Goal: Task Accomplishment & Management: Manage account settings

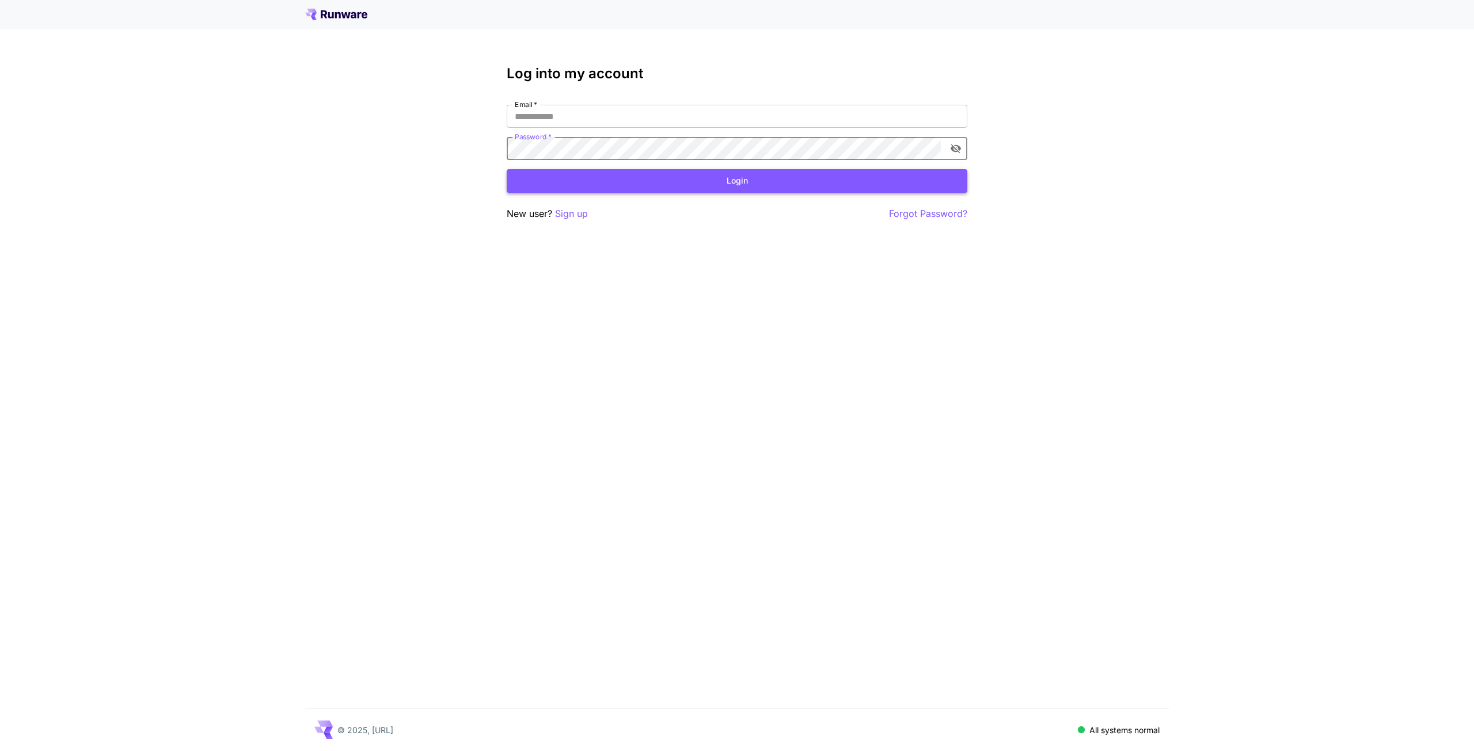
type input "**********"
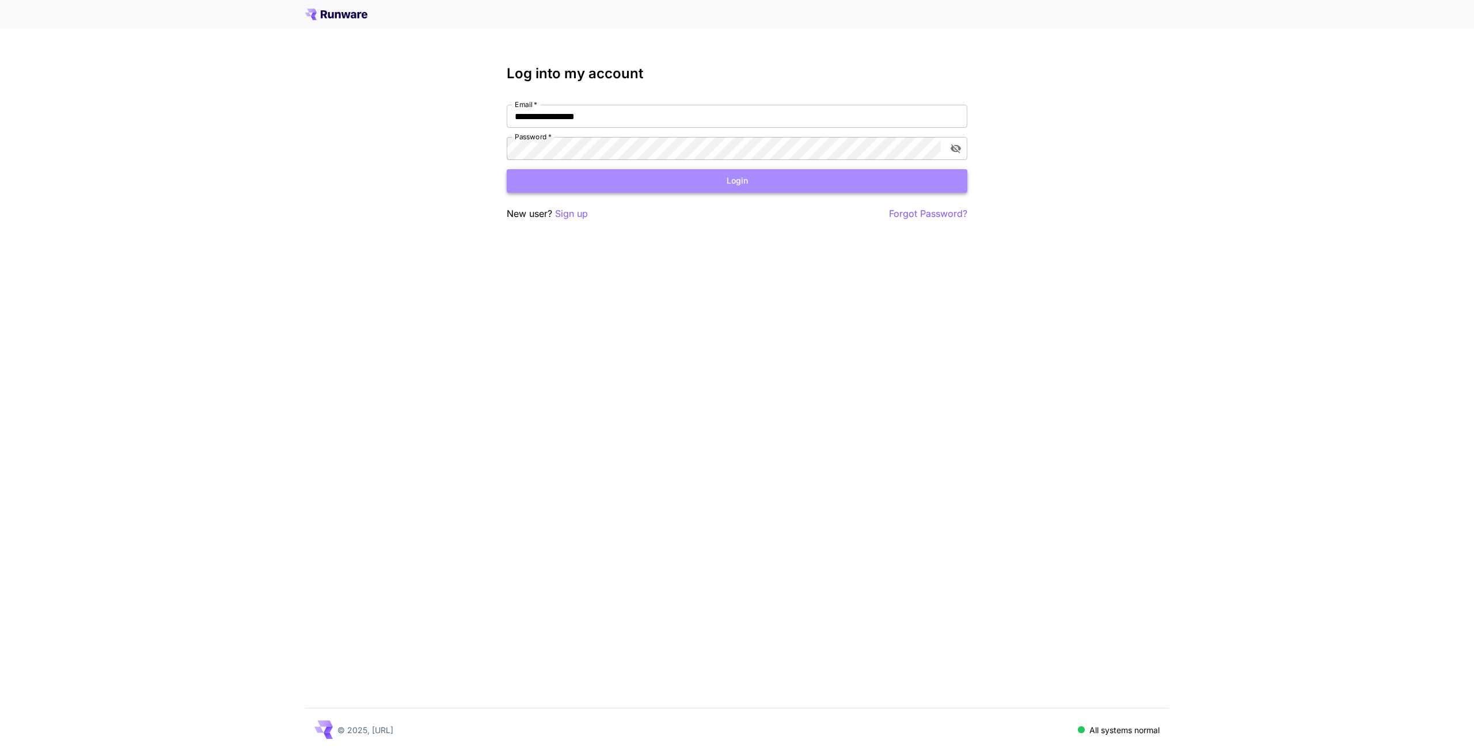
click at [758, 188] on button "Login" at bounding box center [737, 181] width 461 height 24
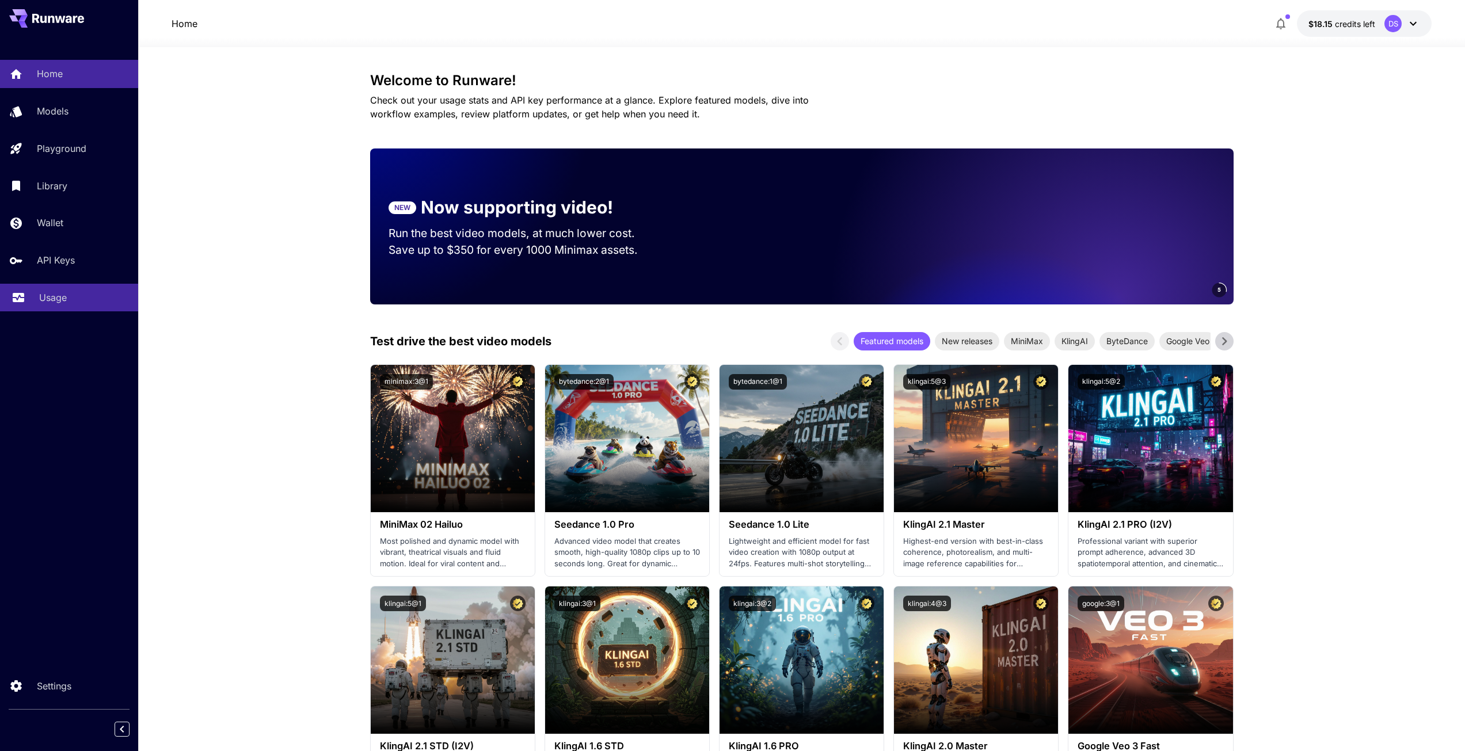
click at [54, 310] on link "Usage" at bounding box center [69, 298] width 138 height 28
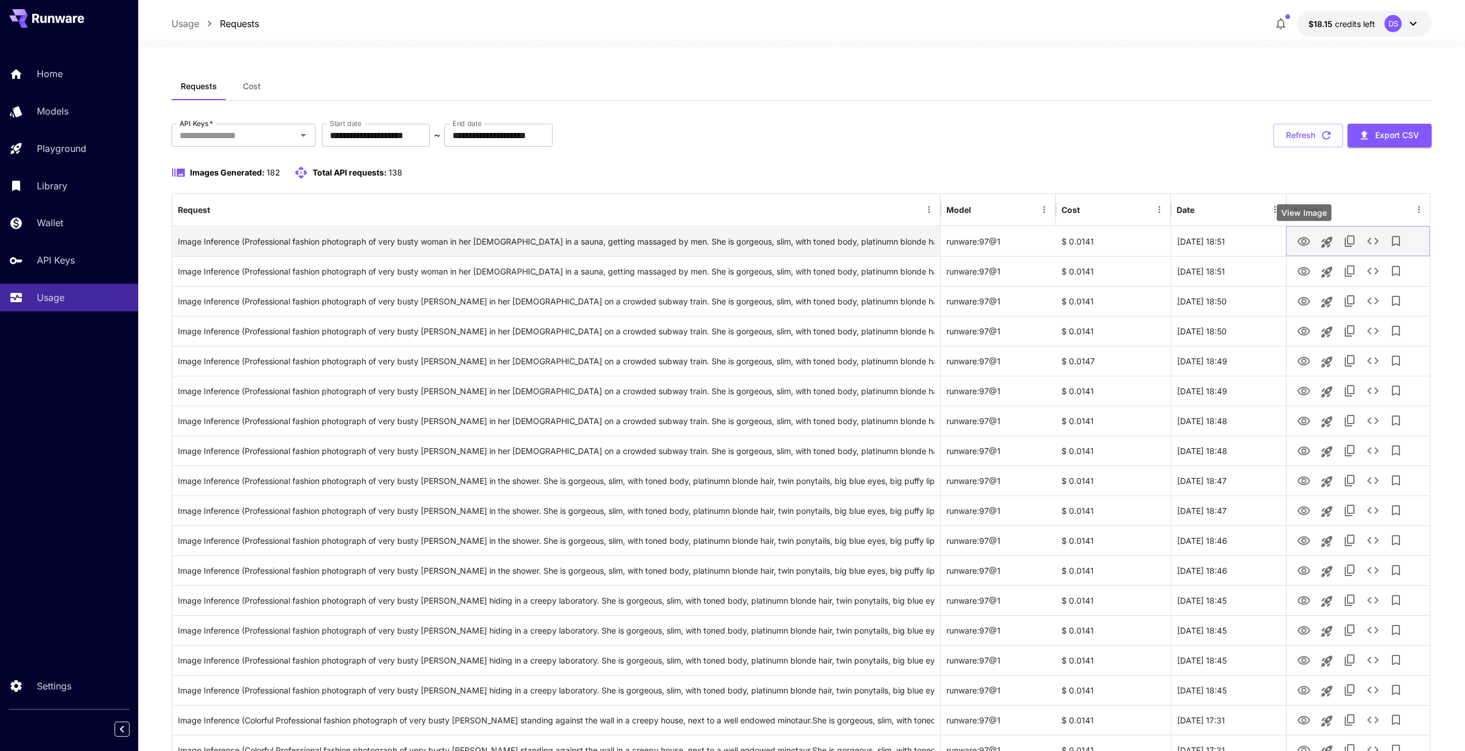
click at [1305, 235] on icon "View Image" at bounding box center [1304, 242] width 14 height 14
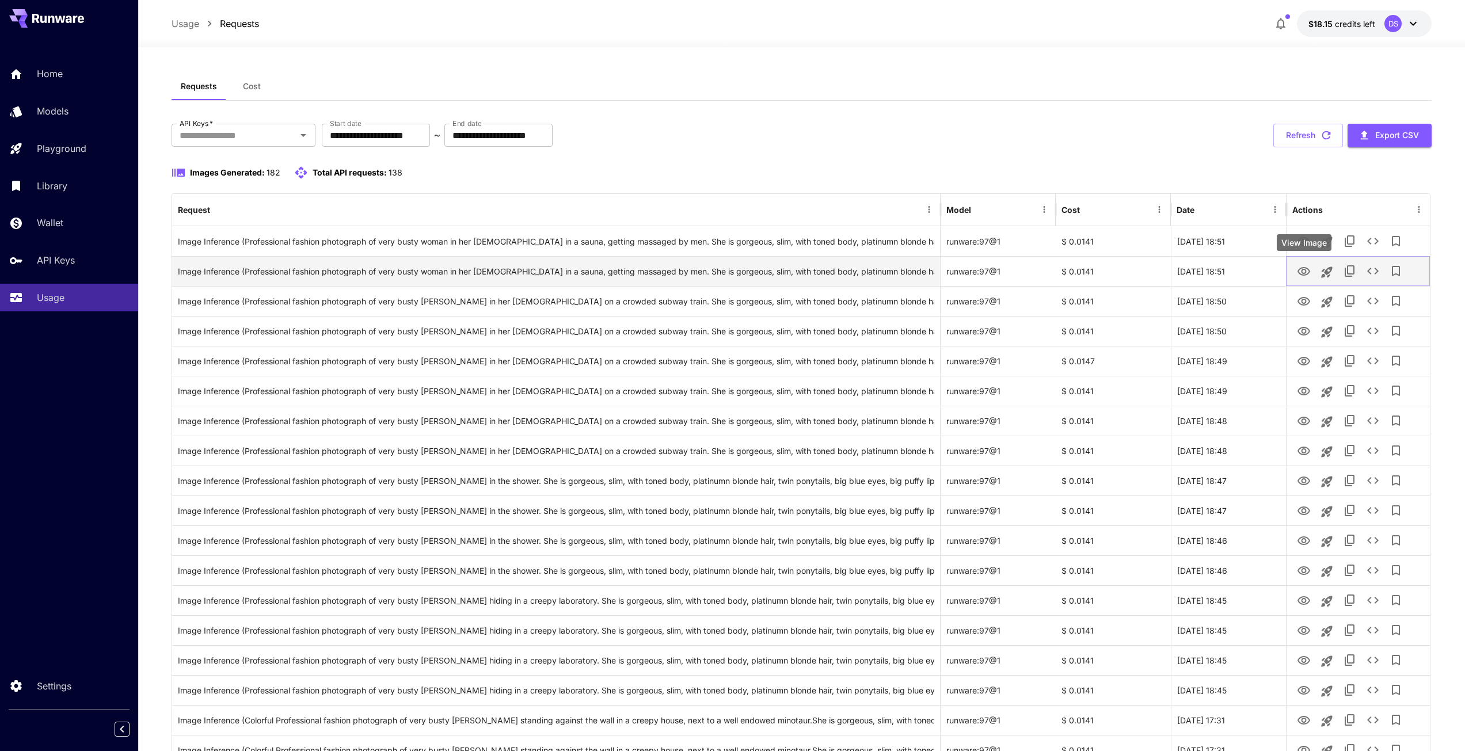
click at [1307, 271] on icon "View Image" at bounding box center [1304, 272] width 14 height 14
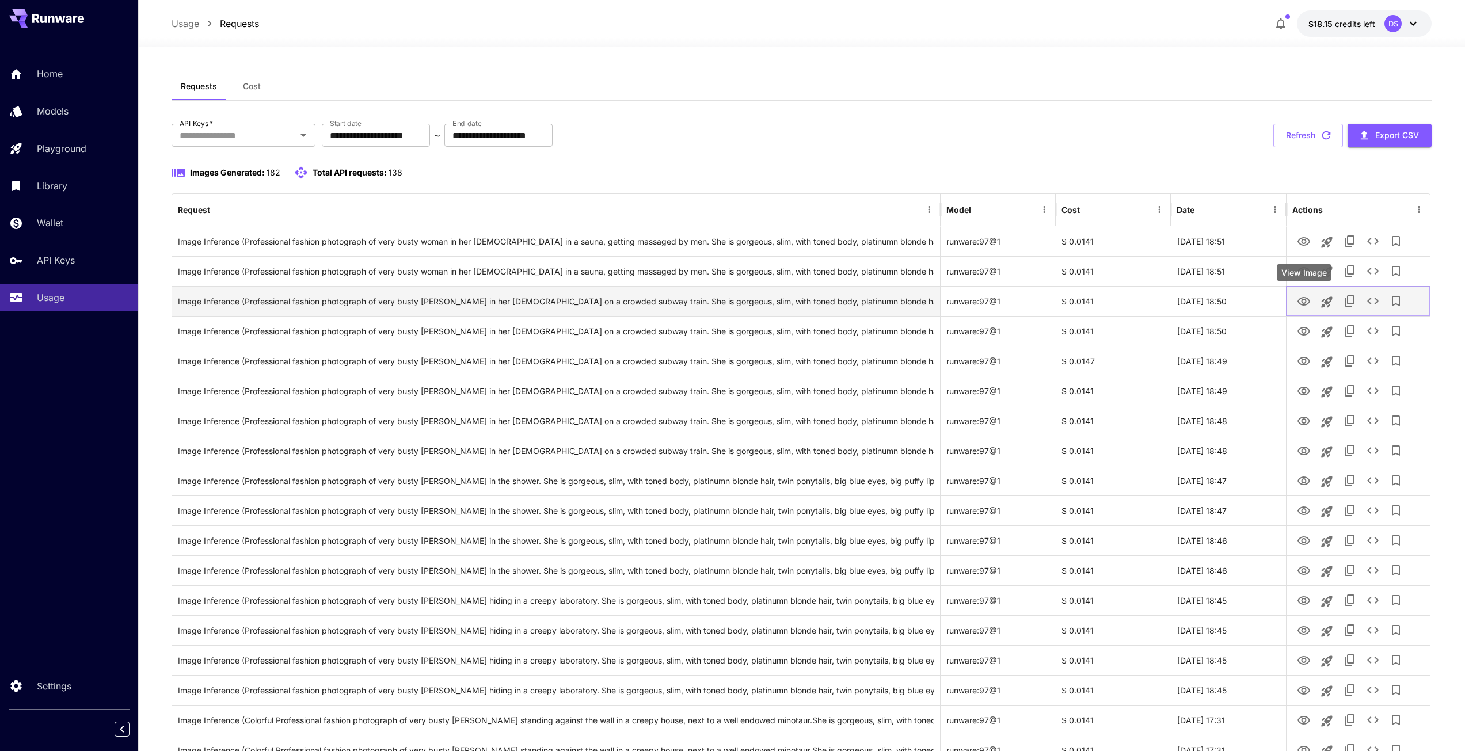
click at [1298, 302] on icon "View Image" at bounding box center [1304, 301] width 13 height 9
